Goal: Check status: Check status

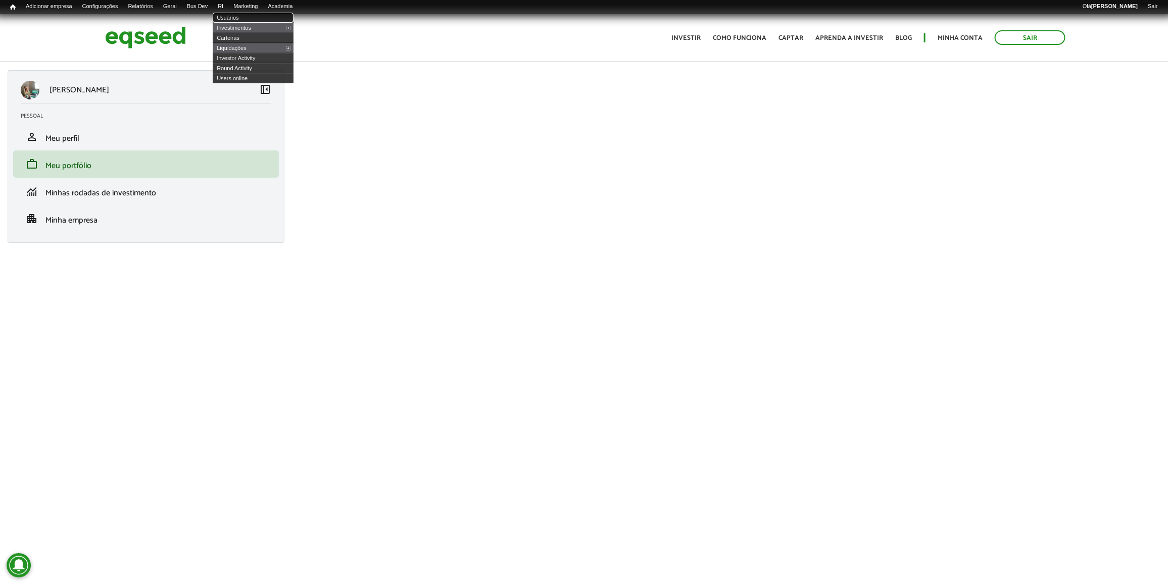
click at [241, 13] on link "Usuários" at bounding box center [253, 18] width 81 height 10
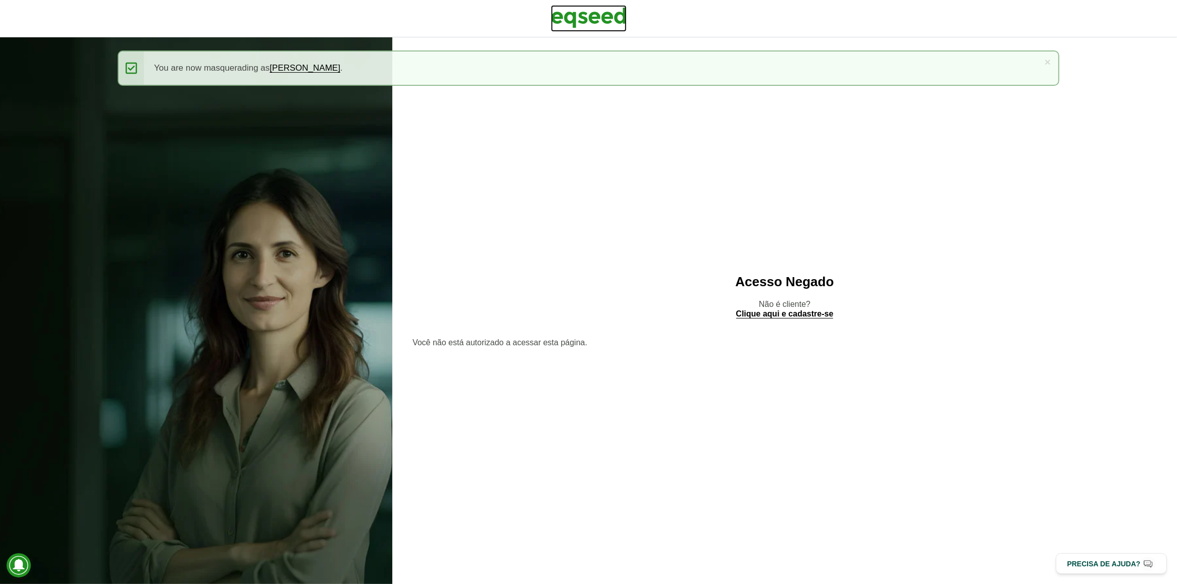
click at [620, 8] on img at bounding box center [589, 17] width 76 height 25
click at [612, 15] on img at bounding box center [589, 17] width 76 height 25
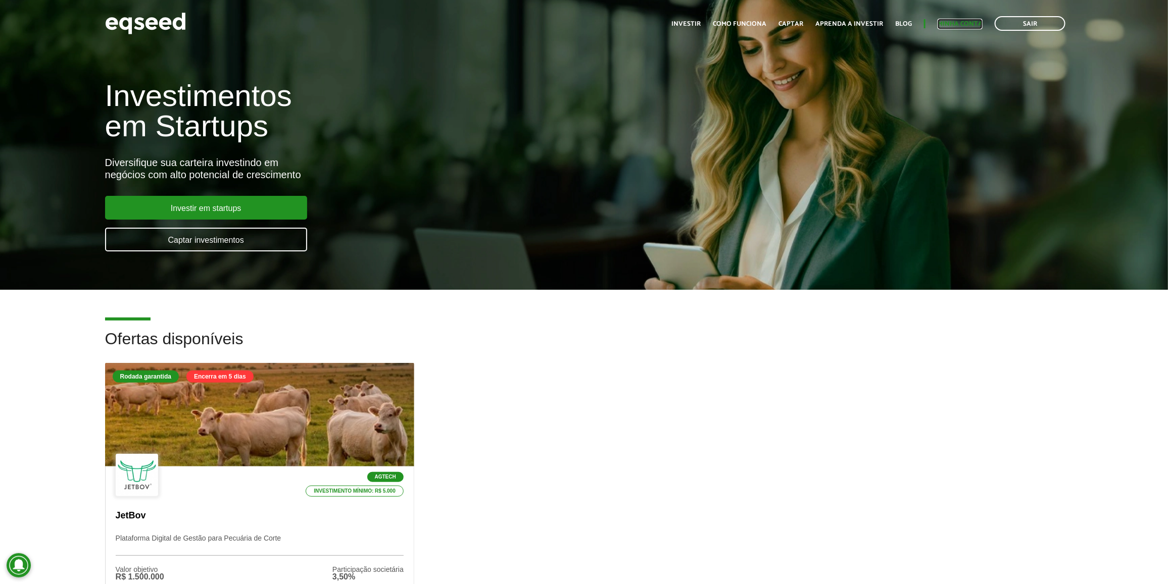
click at [945, 23] on link "Minha conta" at bounding box center [959, 24] width 45 height 7
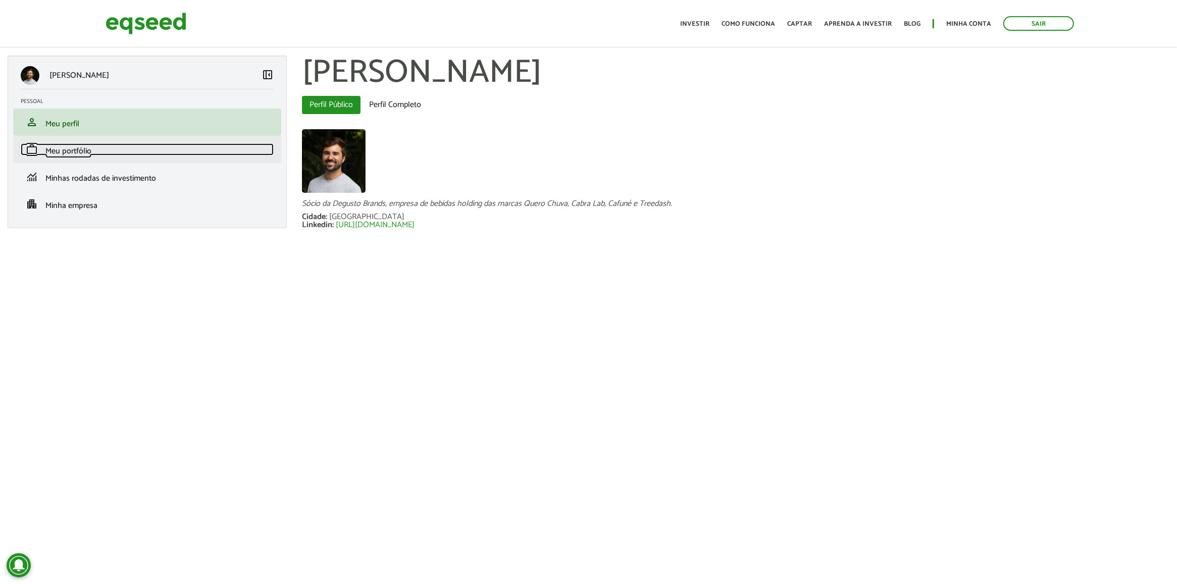
click at [215, 151] on link "work Meu portfólio" at bounding box center [147, 149] width 253 height 12
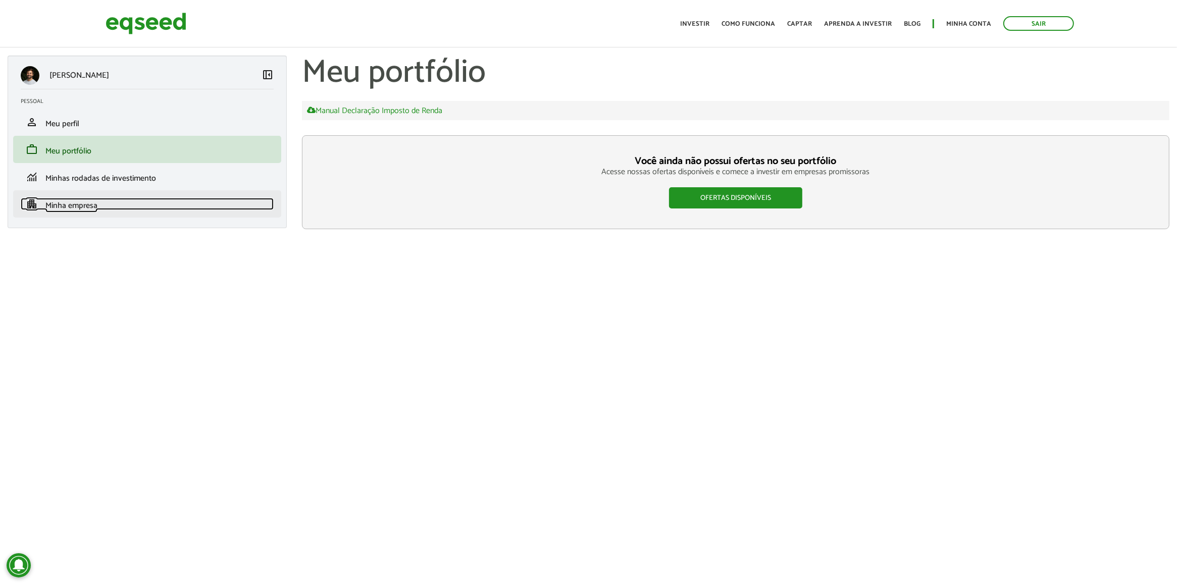
click at [130, 203] on link "apartment Minha empresa" at bounding box center [147, 204] width 253 height 12
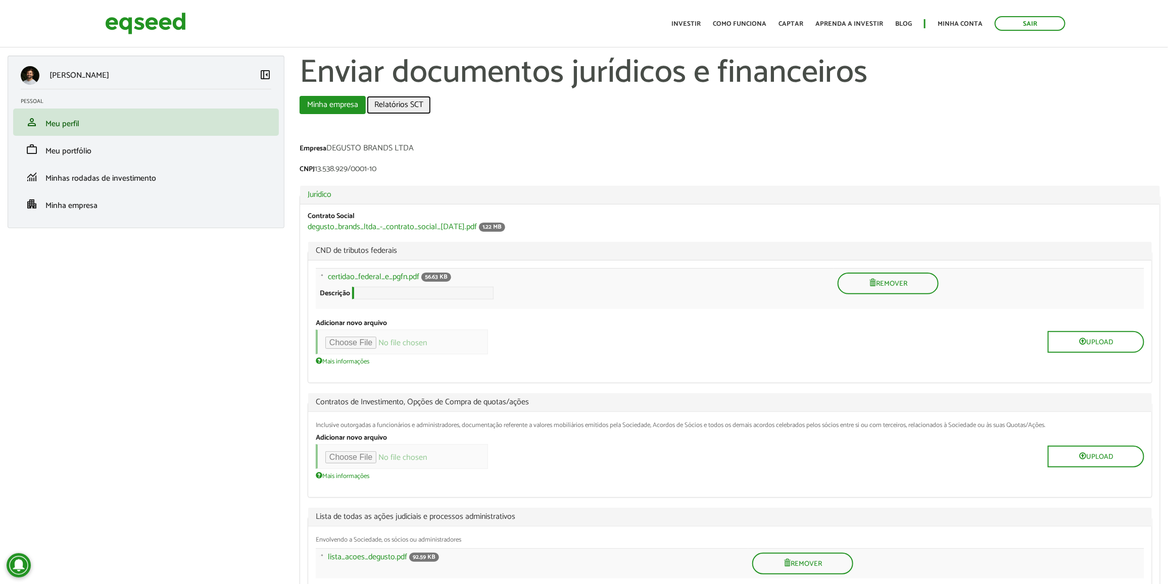
click at [413, 108] on link "Relatórios SCT" at bounding box center [399, 105] width 64 height 18
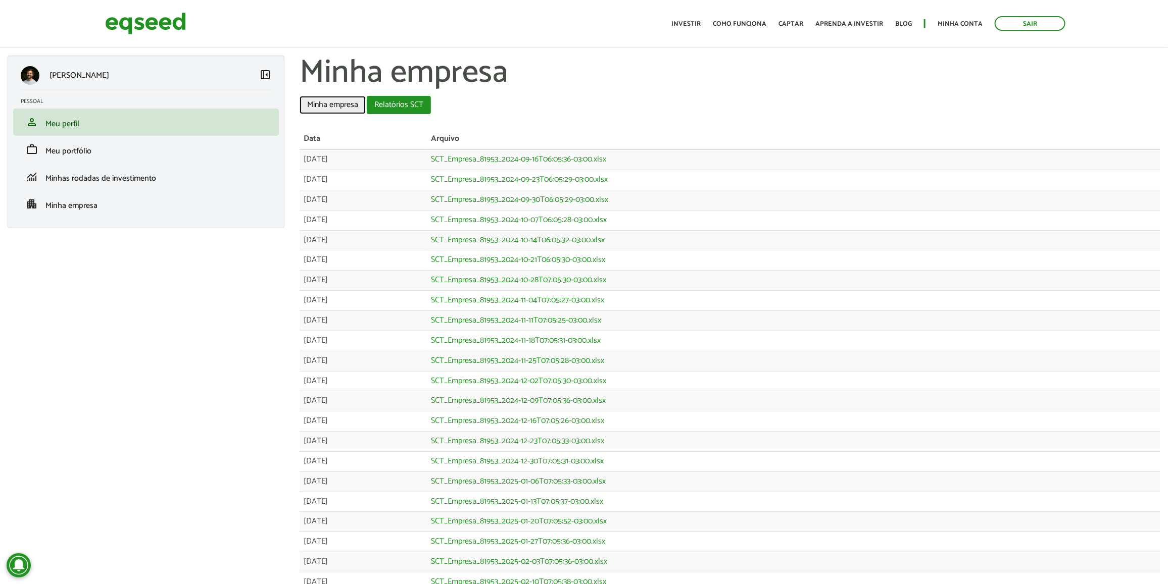
click at [317, 111] on link "Minha empresa" at bounding box center [333, 105] width 66 height 18
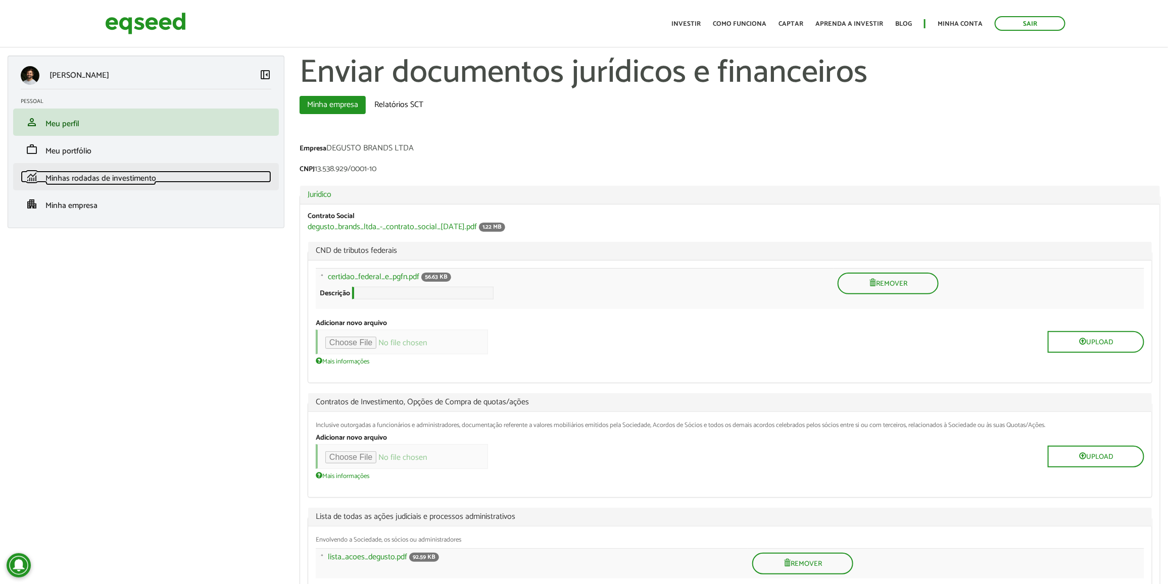
click at [165, 177] on link "monitoring Minhas rodadas de investimento" at bounding box center [146, 177] width 251 height 12
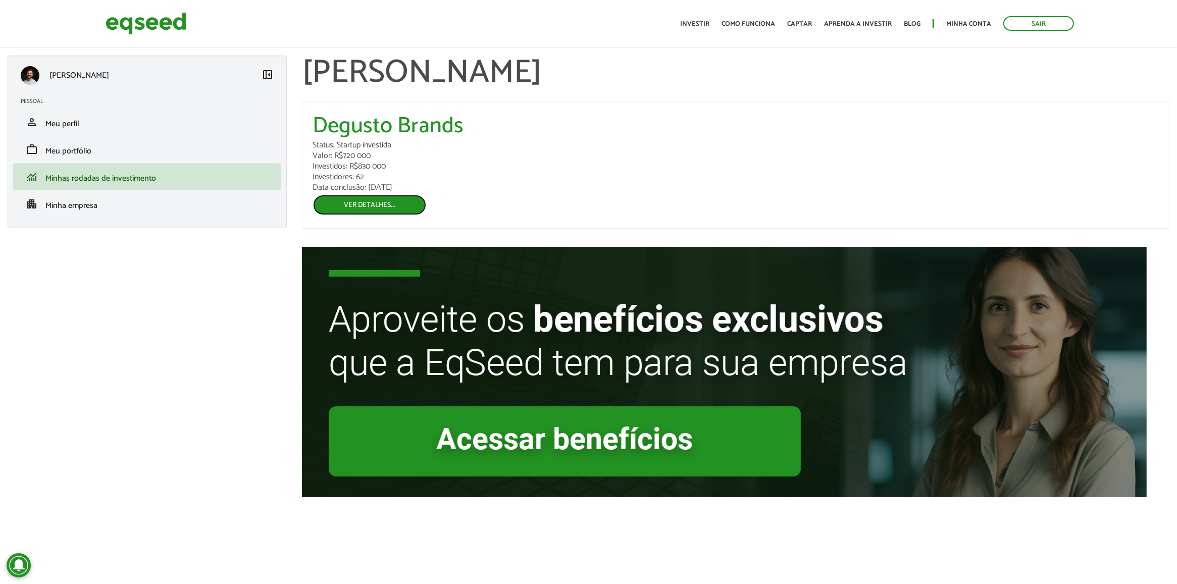
click at [326, 206] on link "Ver detalhes..." at bounding box center [370, 204] width 114 height 21
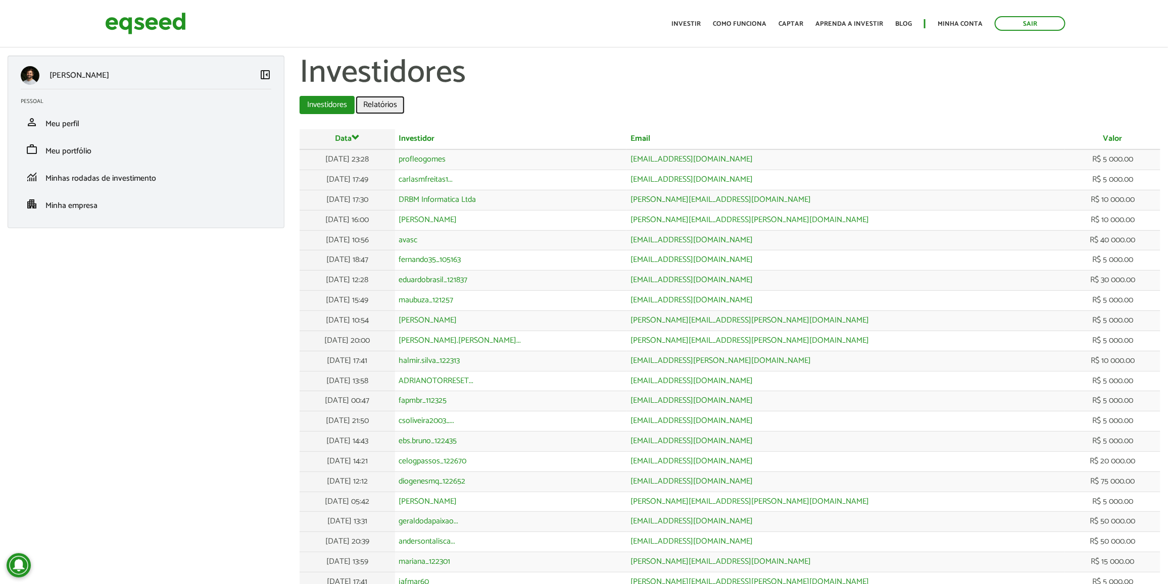
click at [379, 104] on link "Relatórios" at bounding box center [380, 105] width 49 height 18
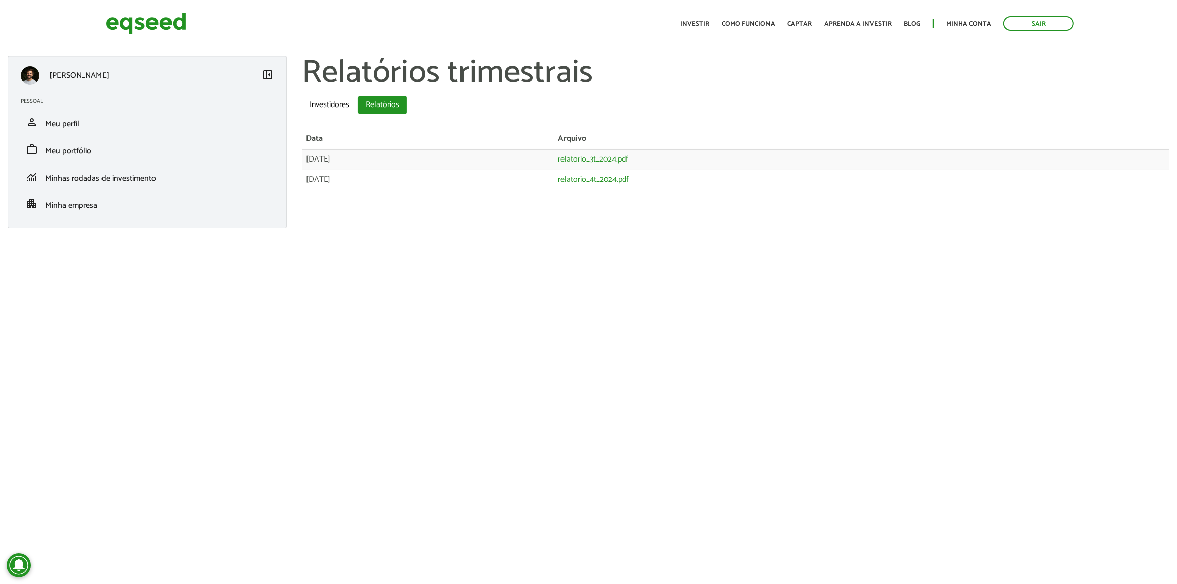
click at [1077, 19] on ul "Início Investir Como funciona Captar Aprenda a investir Blog Minha conta Sair" at bounding box center [877, 23] width 404 height 15
click at [1067, 21] on link "Sair" at bounding box center [1039, 23] width 71 height 15
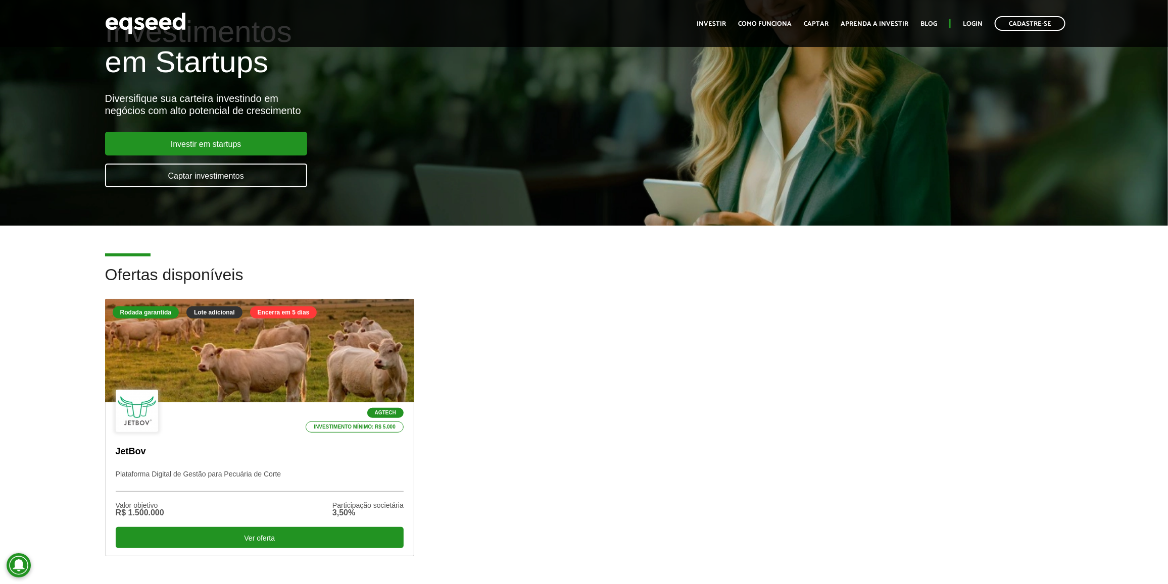
scroll to position [189, 0]
